Goal: Download file/media

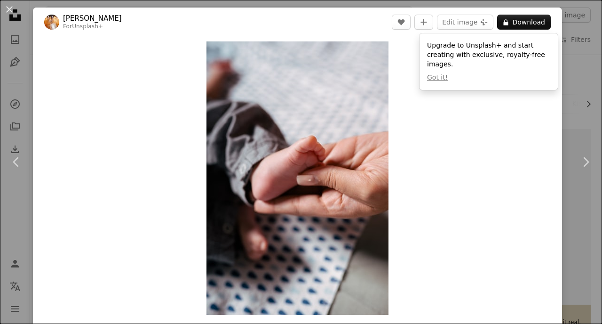
scroll to position [1219, 0]
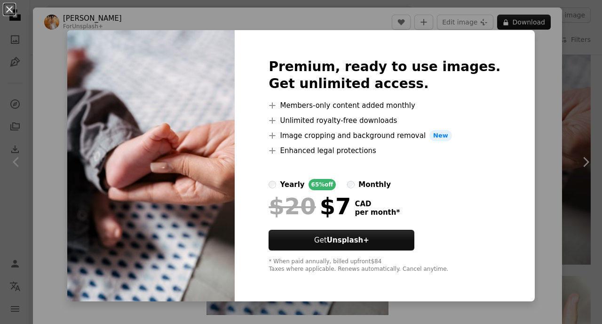
click at [386, 180] on div "monthly" at bounding box center [374, 184] width 32 height 11
click at [579, 33] on div "An X shape Premium, ready to use images. Get unlimited access. A plus sign Memb…" at bounding box center [301, 162] width 602 height 324
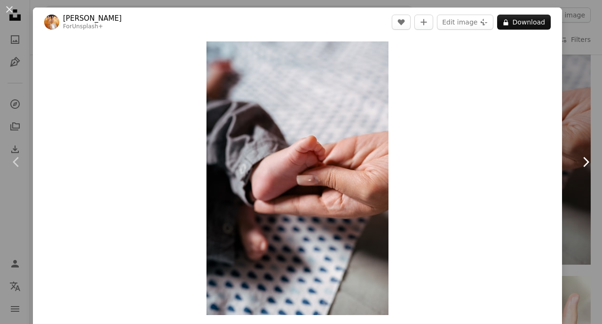
click at [585, 159] on icon at bounding box center [586, 162] width 6 height 10
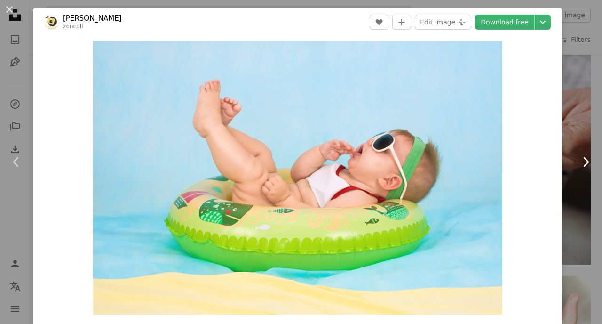
click at [582, 138] on link "Chevron right" at bounding box center [585, 162] width 33 height 90
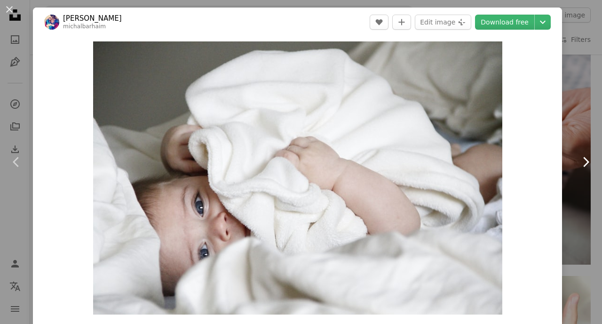
click at [587, 128] on link "Chevron right" at bounding box center [585, 162] width 33 height 90
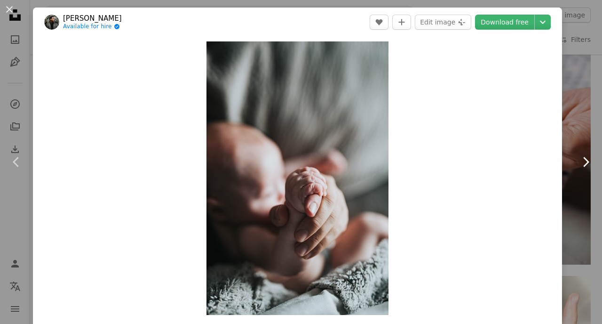
click at [587, 128] on link "Chevron right" at bounding box center [585, 162] width 33 height 90
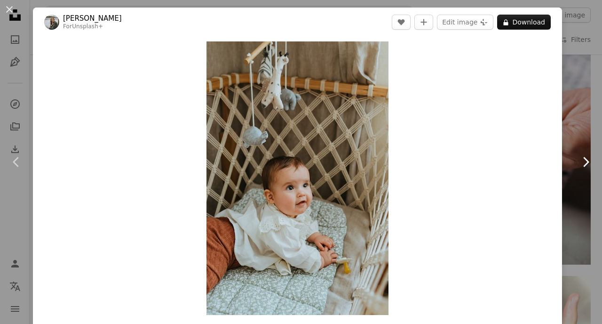
click at [587, 128] on link "Chevron right" at bounding box center [585, 162] width 33 height 90
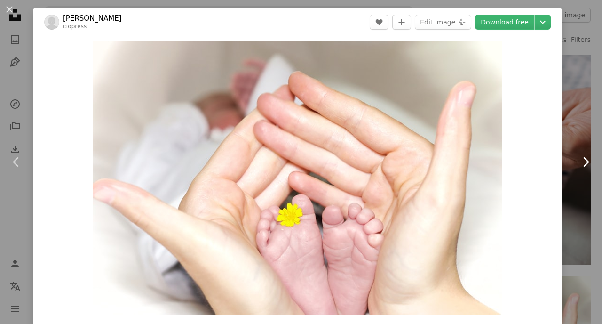
click at [587, 128] on link "Chevron right" at bounding box center [585, 162] width 33 height 90
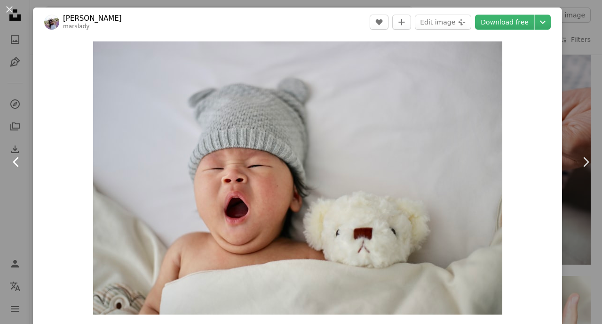
click at [21, 159] on icon "Chevron left" at bounding box center [16, 161] width 15 height 15
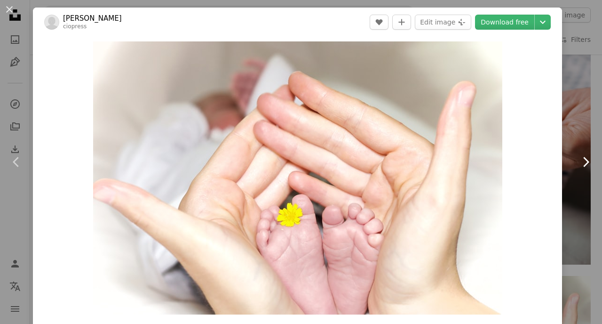
click at [583, 162] on icon "Chevron right" at bounding box center [585, 161] width 15 height 15
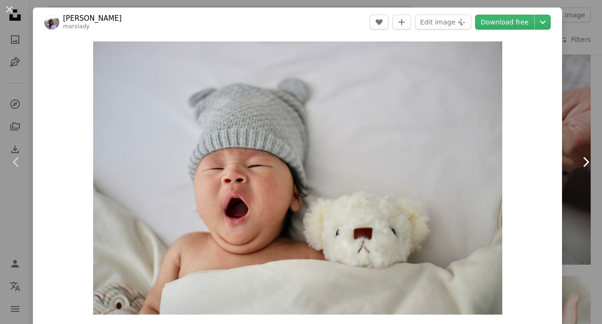
click at [583, 162] on icon "Chevron right" at bounding box center [585, 161] width 15 height 15
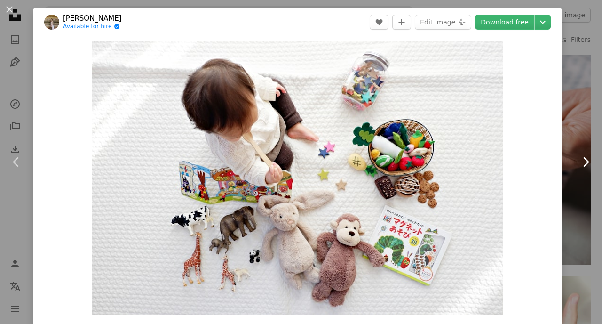
click at [585, 159] on icon "Chevron right" at bounding box center [585, 161] width 15 height 15
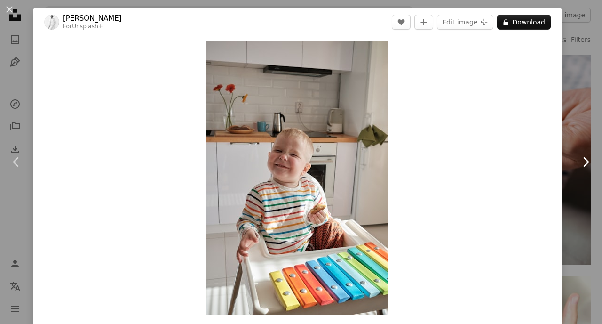
click at [585, 159] on icon "Chevron right" at bounding box center [585, 161] width 15 height 15
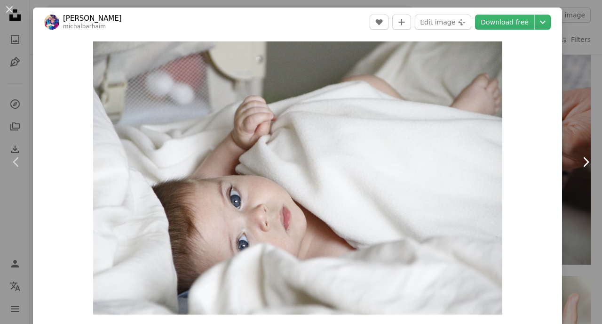
click at [585, 159] on icon "Chevron right" at bounding box center [585, 161] width 15 height 15
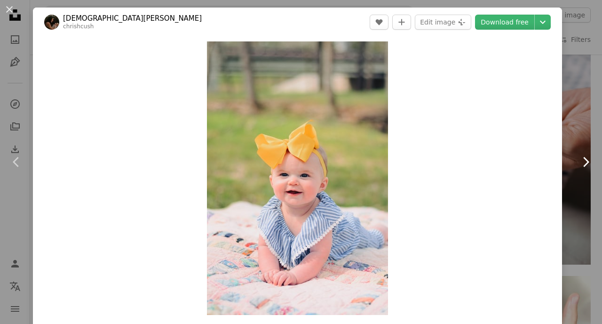
click at [585, 159] on icon "Chevron right" at bounding box center [585, 161] width 15 height 15
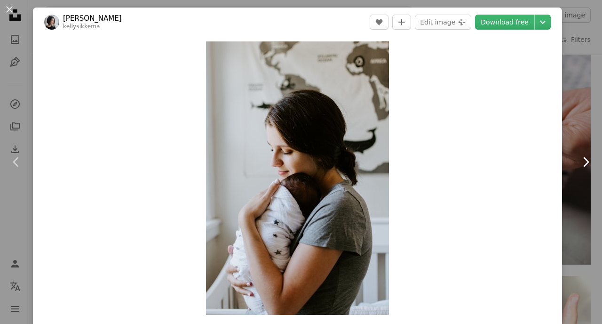
click at [585, 159] on icon "Chevron right" at bounding box center [585, 161] width 15 height 15
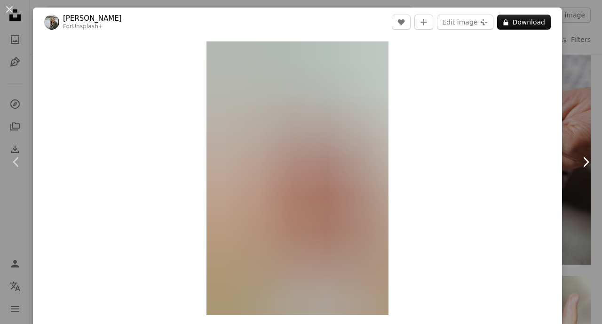
click at [585, 159] on icon "Chevron right" at bounding box center [585, 161] width 15 height 15
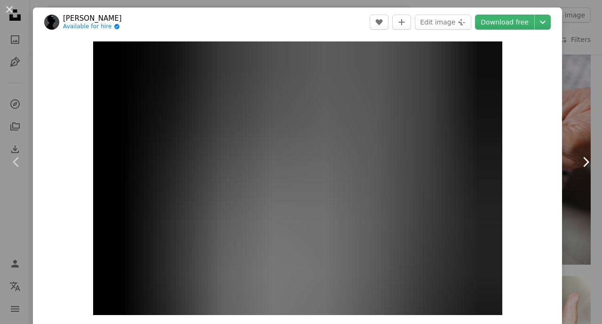
click at [585, 159] on icon "Chevron right" at bounding box center [585, 161] width 15 height 15
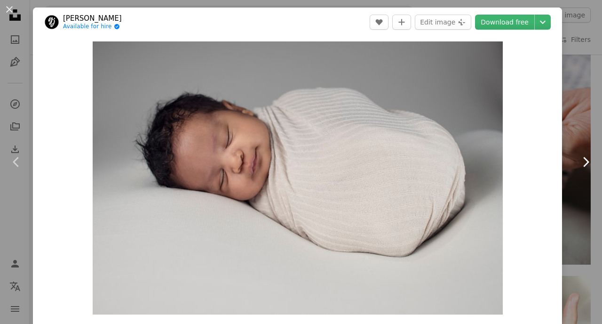
click at [585, 159] on icon "Chevron right" at bounding box center [585, 161] width 15 height 15
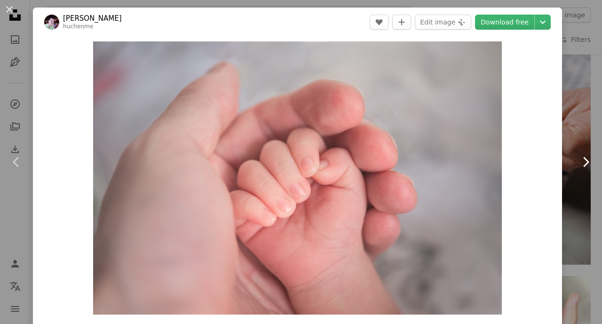
click at [585, 159] on icon "Chevron right" at bounding box center [585, 161] width 15 height 15
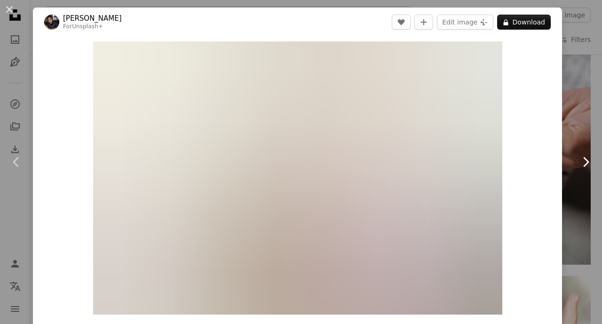
click at [585, 159] on icon "Chevron right" at bounding box center [585, 161] width 15 height 15
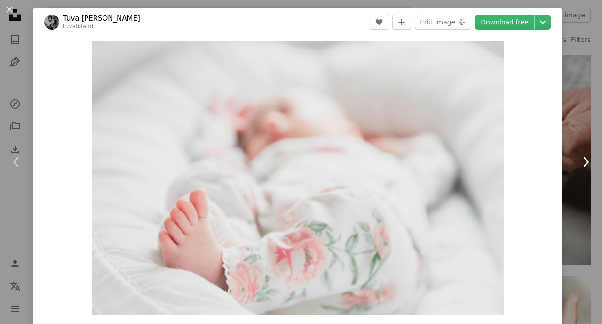
click at [585, 159] on icon "Chevron right" at bounding box center [585, 161] width 15 height 15
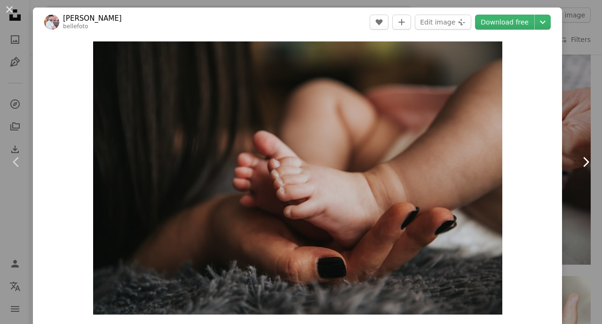
click at [585, 160] on icon "Chevron right" at bounding box center [585, 161] width 15 height 15
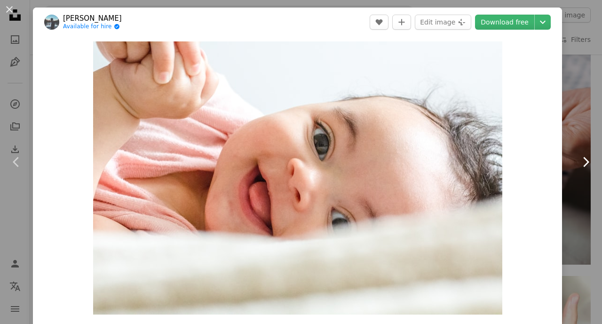
click at [585, 160] on icon "Chevron right" at bounding box center [585, 161] width 15 height 15
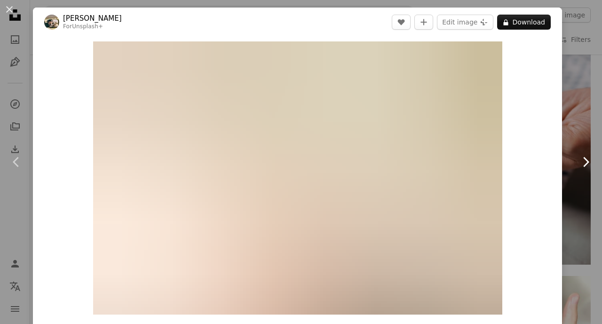
click at [585, 160] on icon "Chevron right" at bounding box center [585, 161] width 15 height 15
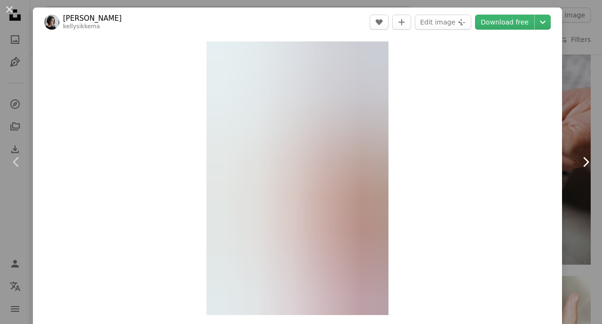
click at [585, 160] on icon "Chevron right" at bounding box center [585, 161] width 15 height 15
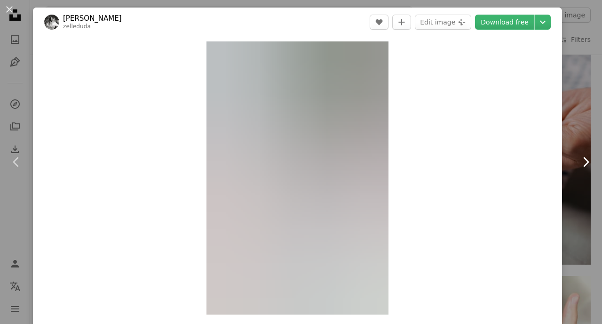
click at [585, 160] on icon "Chevron right" at bounding box center [585, 161] width 15 height 15
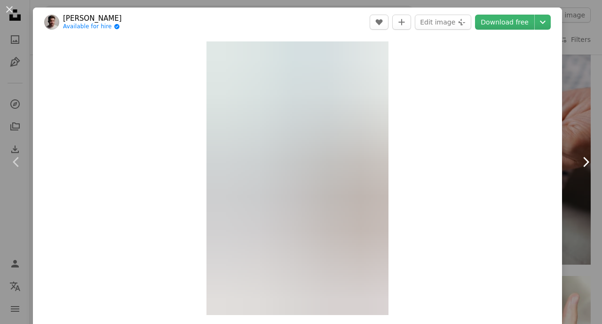
click at [585, 160] on icon "Chevron right" at bounding box center [585, 161] width 15 height 15
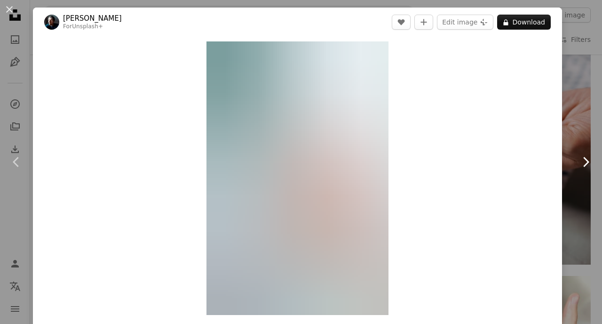
click at [585, 160] on icon "Chevron right" at bounding box center [585, 161] width 15 height 15
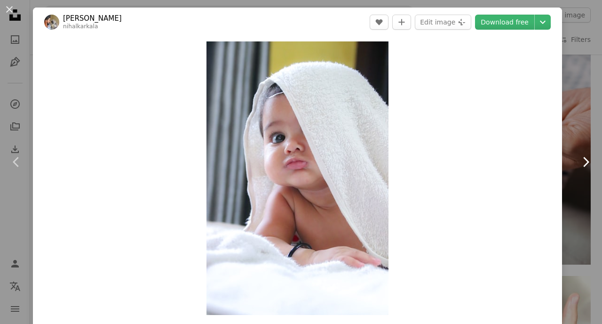
click at [585, 160] on icon "Chevron right" at bounding box center [585, 161] width 15 height 15
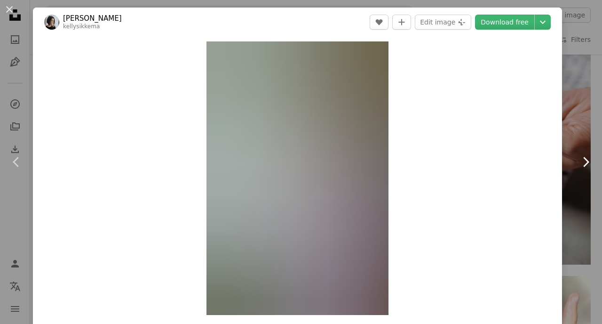
click at [585, 160] on icon "Chevron right" at bounding box center [585, 161] width 15 height 15
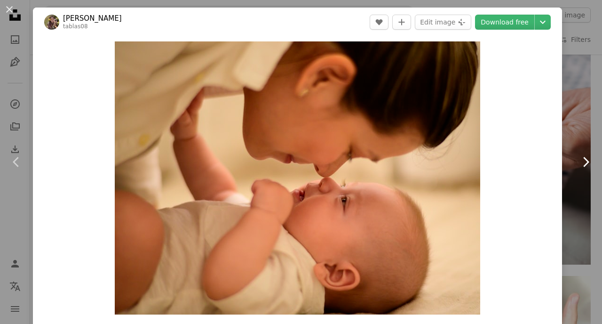
click at [585, 160] on icon "Chevron right" at bounding box center [585, 161] width 15 height 15
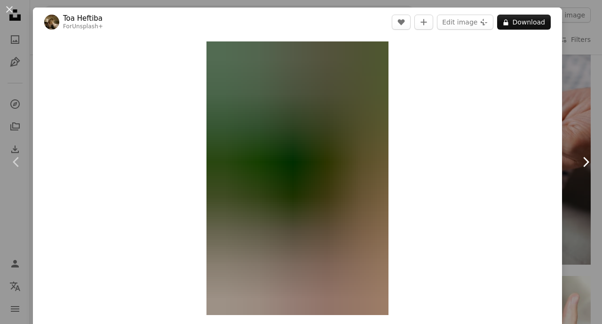
click at [585, 160] on icon "Chevron right" at bounding box center [585, 161] width 15 height 15
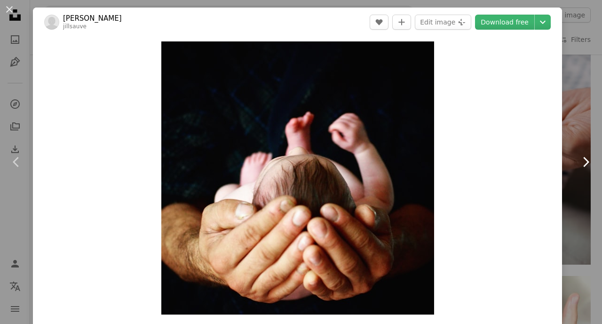
click at [585, 160] on icon "Chevron right" at bounding box center [585, 161] width 15 height 15
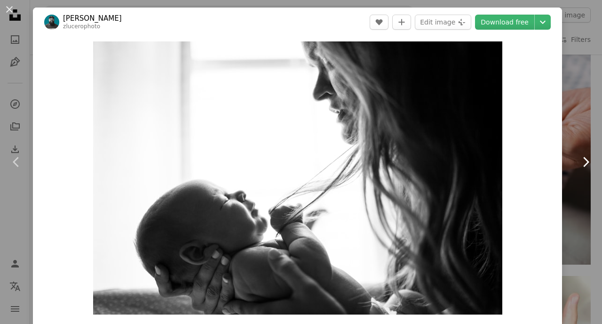
click at [585, 160] on icon "Chevron right" at bounding box center [585, 161] width 15 height 15
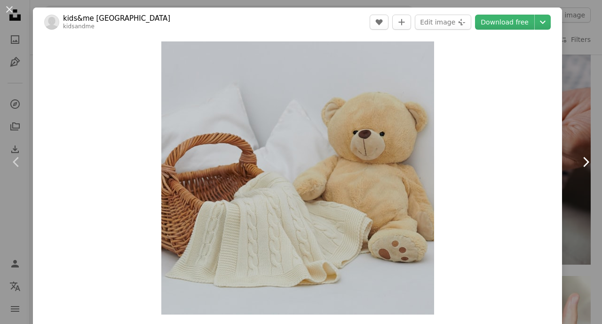
click at [585, 160] on icon "Chevron right" at bounding box center [585, 161] width 15 height 15
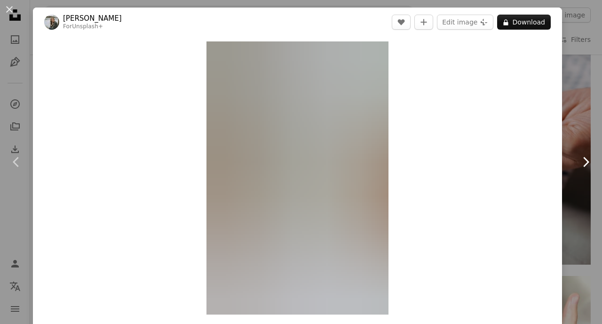
click at [585, 160] on icon "Chevron right" at bounding box center [585, 161] width 15 height 15
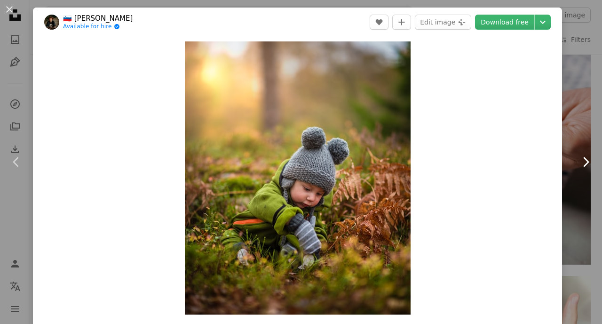
click at [585, 160] on icon "Chevron right" at bounding box center [585, 161] width 15 height 15
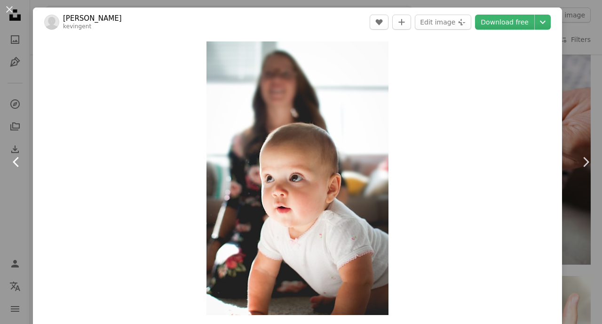
click at [18, 157] on icon "Chevron left" at bounding box center [16, 161] width 15 height 15
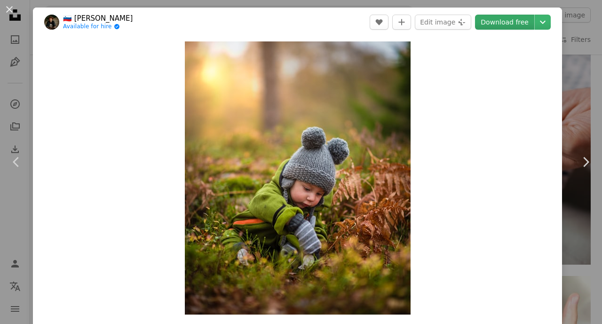
click at [509, 24] on link "Download free" at bounding box center [504, 22] width 59 height 15
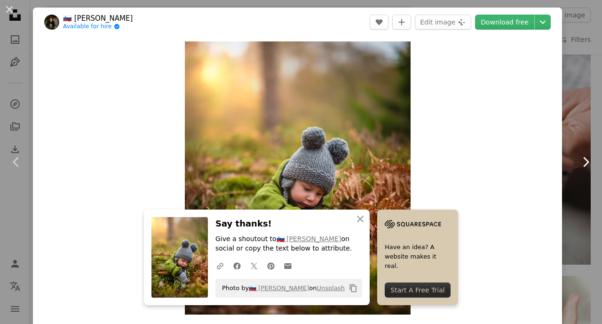
click at [586, 164] on icon at bounding box center [586, 162] width 6 height 10
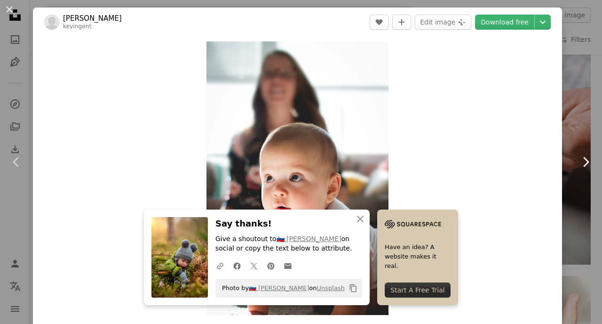
click at [586, 164] on icon at bounding box center [586, 162] width 6 height 10
click at [577, 198] on link "Chevron right" at bounding box center [585, 162] width 33 height 90
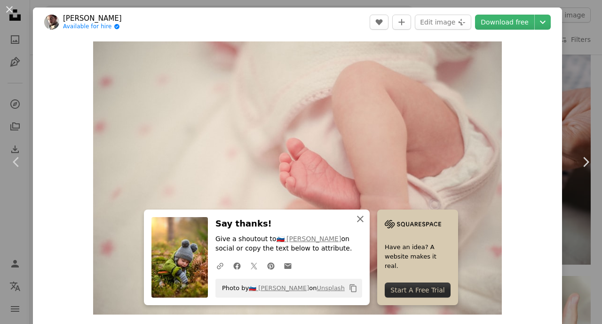
click at [358, 216] on icon "button" at bounding box center [360, 218] width 7 height 7
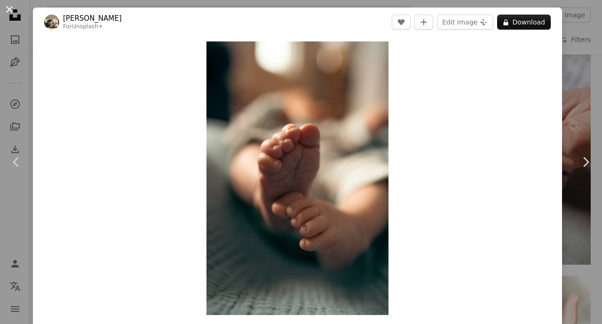
click at [9, 12] on button "An X shape" at bounding box center [9, 9] width 11 height 11
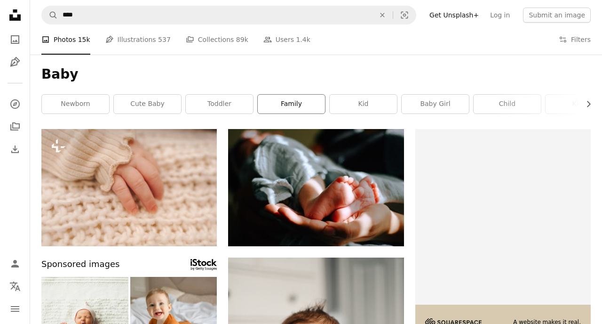
click at [312, 111] on link "family" at bounding box center [291, 104] width 67 height 19
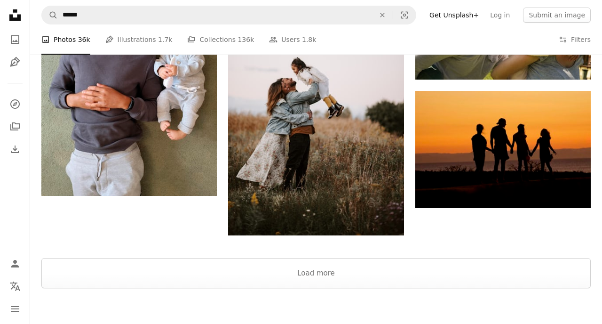
scroll to position [1104, 0]
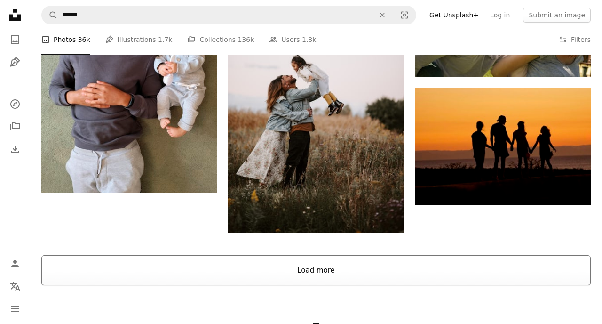
click at [403, 274] on button "Load more" at bounding box center [315, 270] width 549 height 30
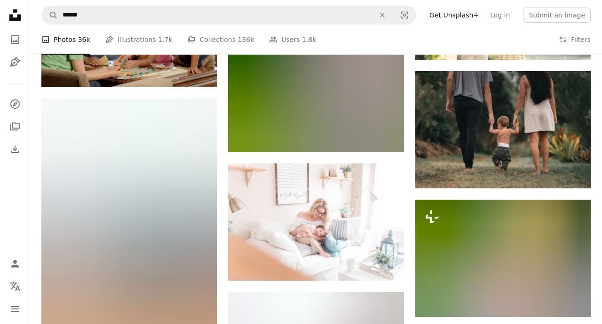
scroll to position [4602, 0]
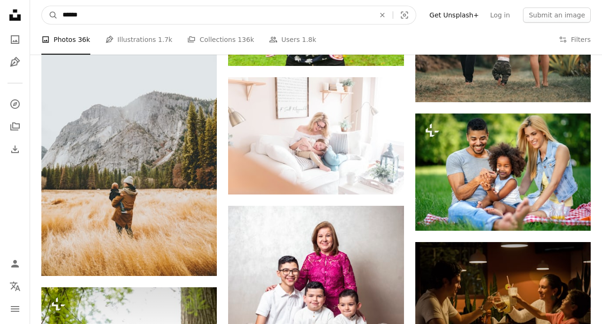
click at [218, 16] on input "******" at bounding box center [215, 15] width 314 height 18
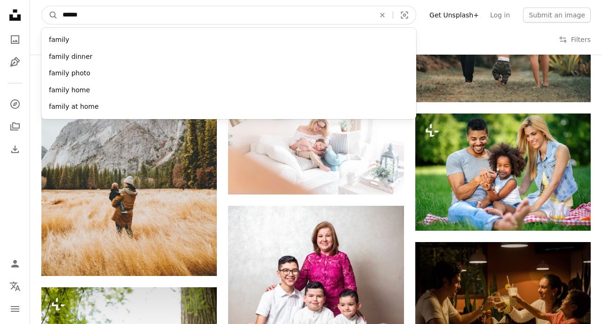
click at [218, 16] on input "******" at bounding box center [215, 15] width 314 height 18
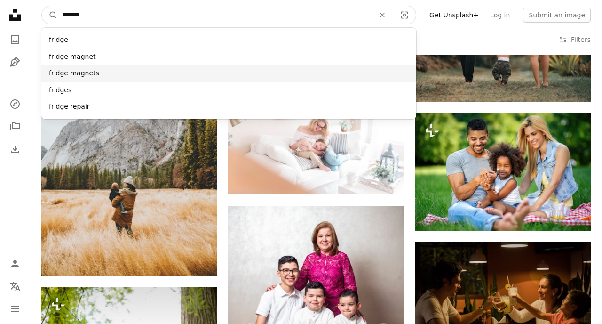
type input "******"
